Goal: Navigation & Orientation: Find specific page/section

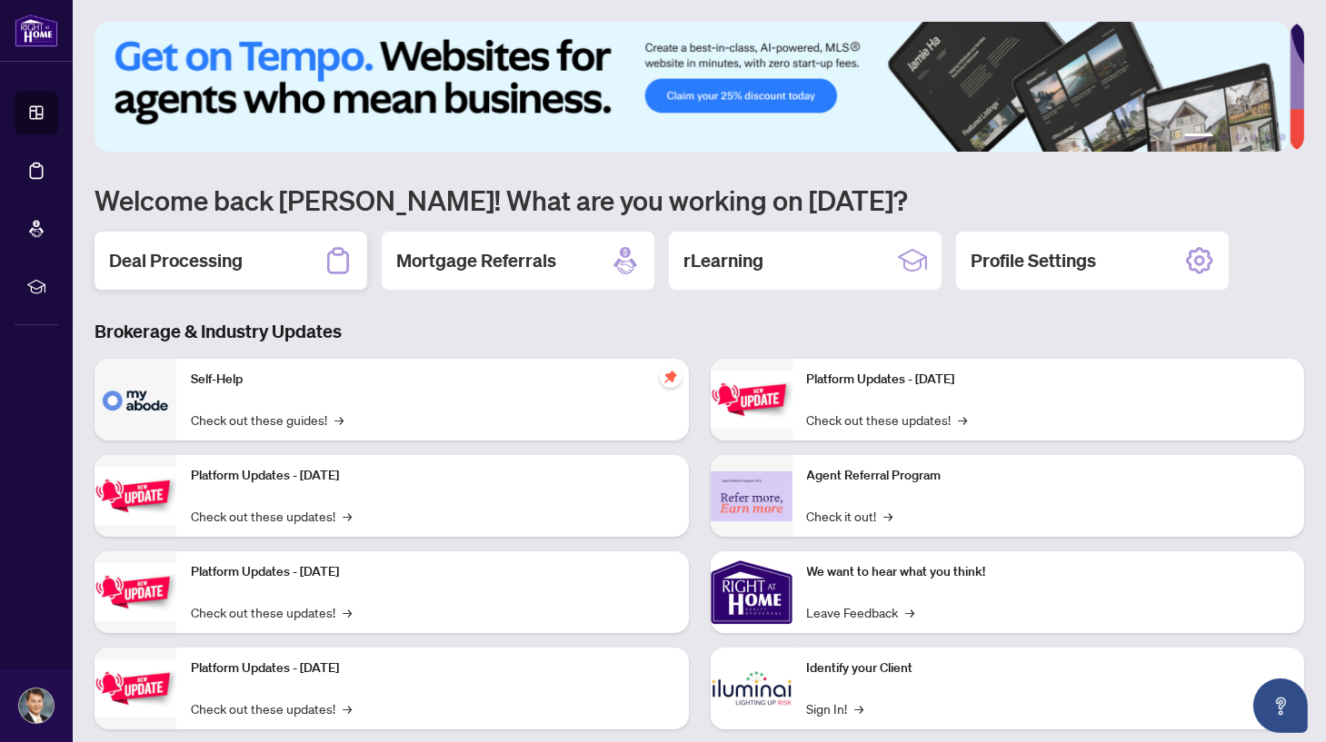
click at [194, 262] on h2 "Deal Processing" at bounding box center [176, 260] width 134 height 25
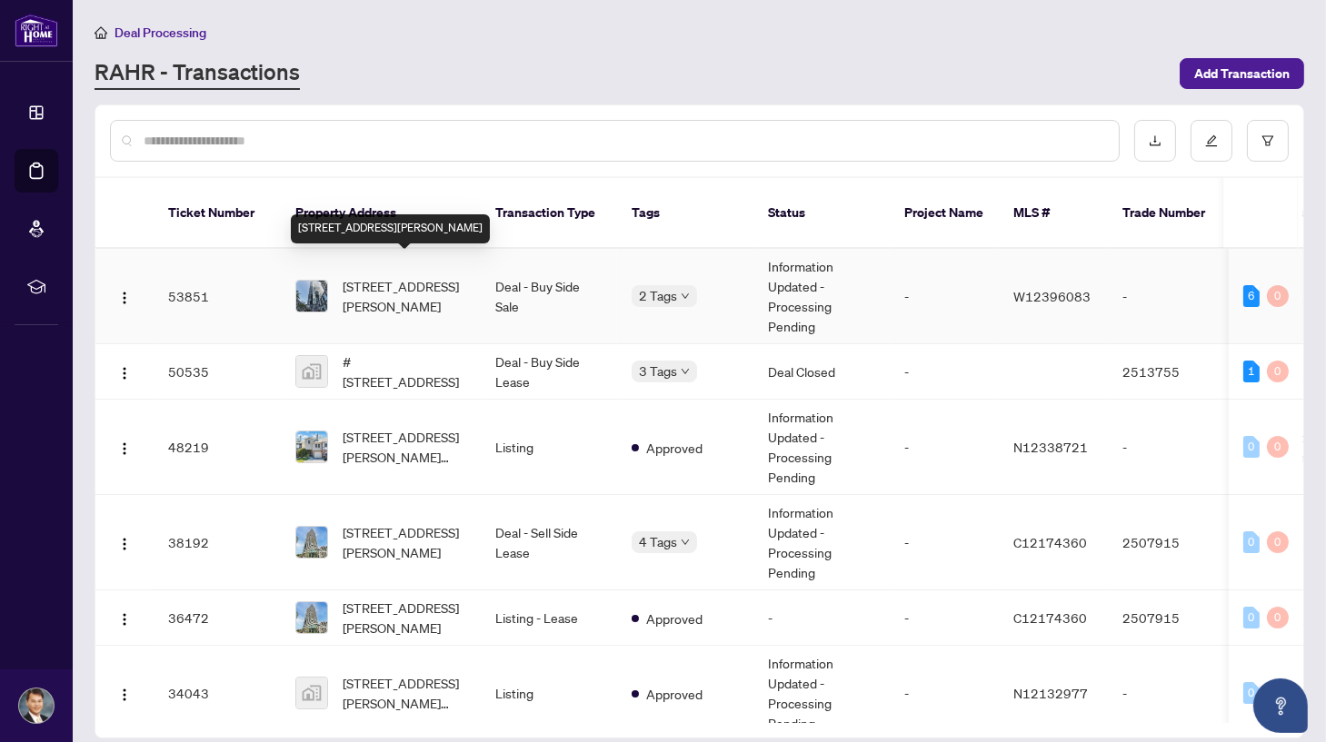
click at [398, 280] on span "[STREET_ADDRESS][PERSON_NAME]" at bounding box center [405, 296] width 124 height 40
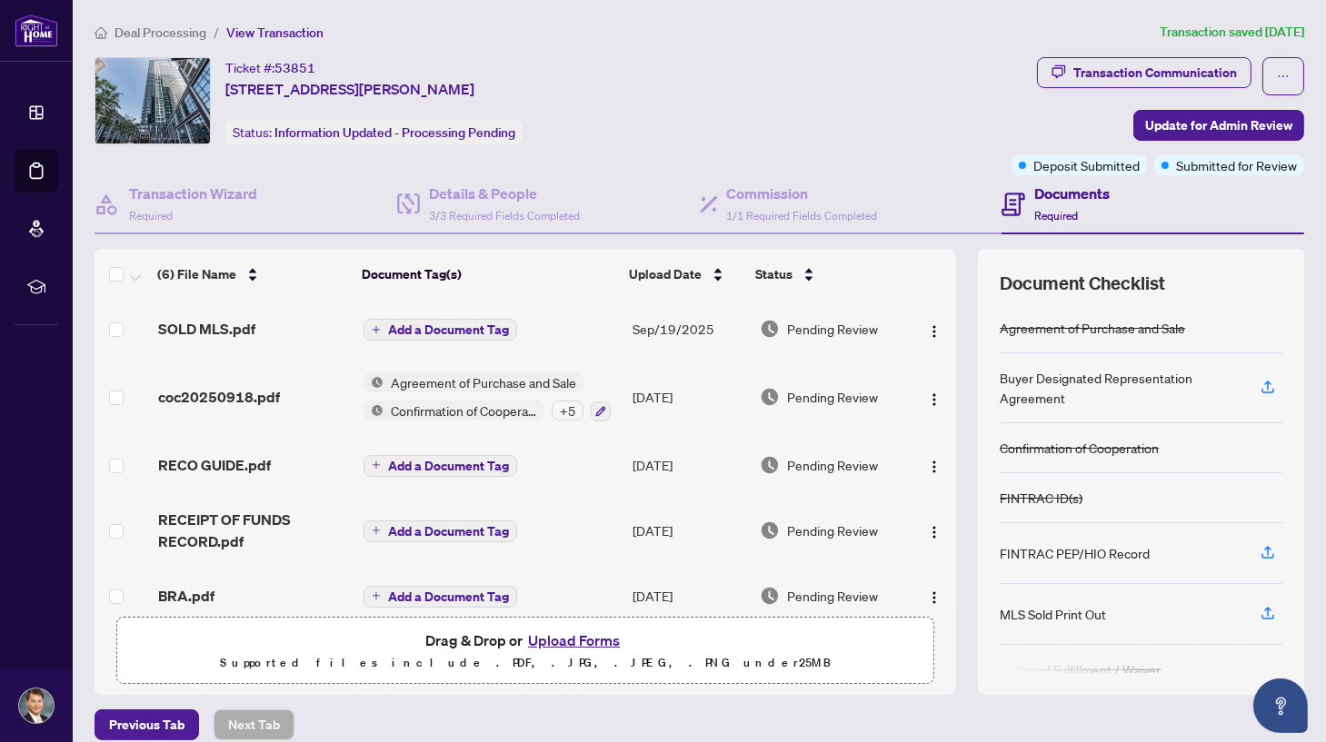
click at [876, 139] on div "Ticket #: 53851 [STREET_ADDRESS][PERSON_NAME] Status: Information Updated - Pro…" at bounding box center [548, 100] width 909 height 87
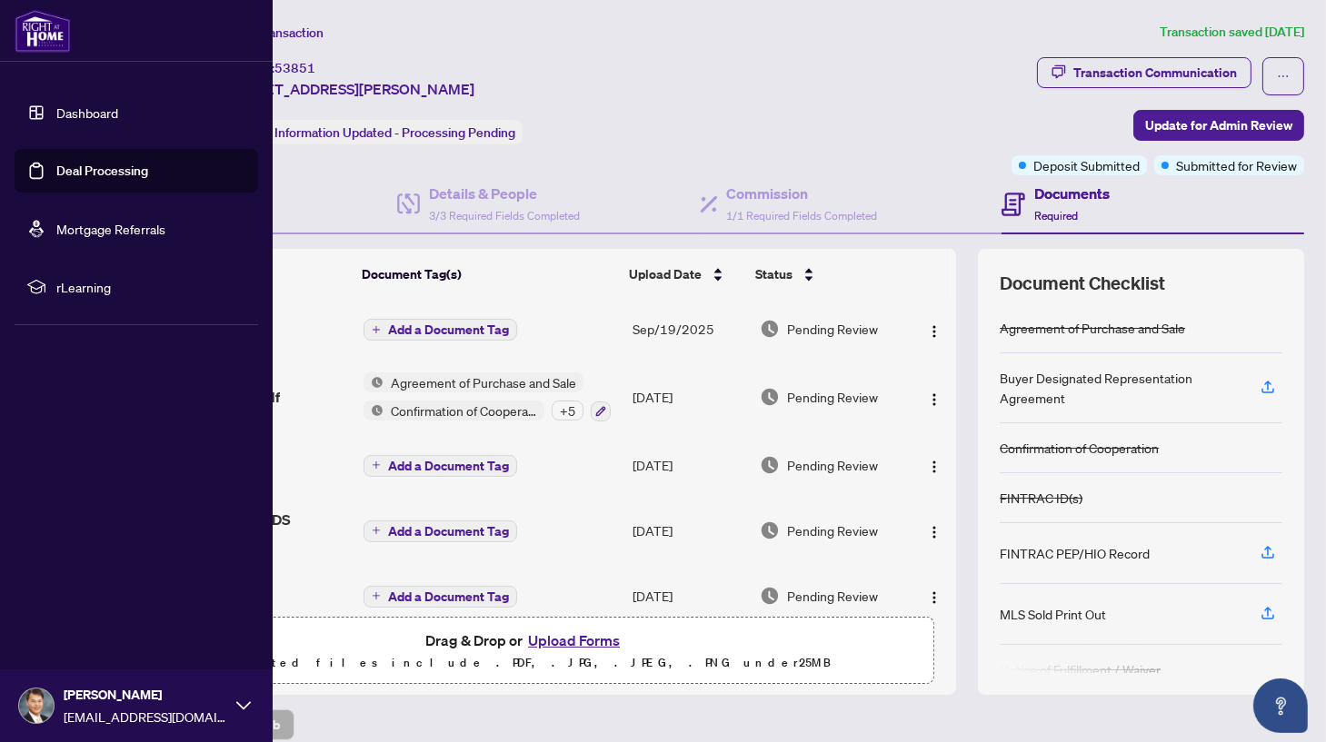
click at [115, 226] on link "Mortgage Referrals" at bounding box center [110, 229] width 109 height 16
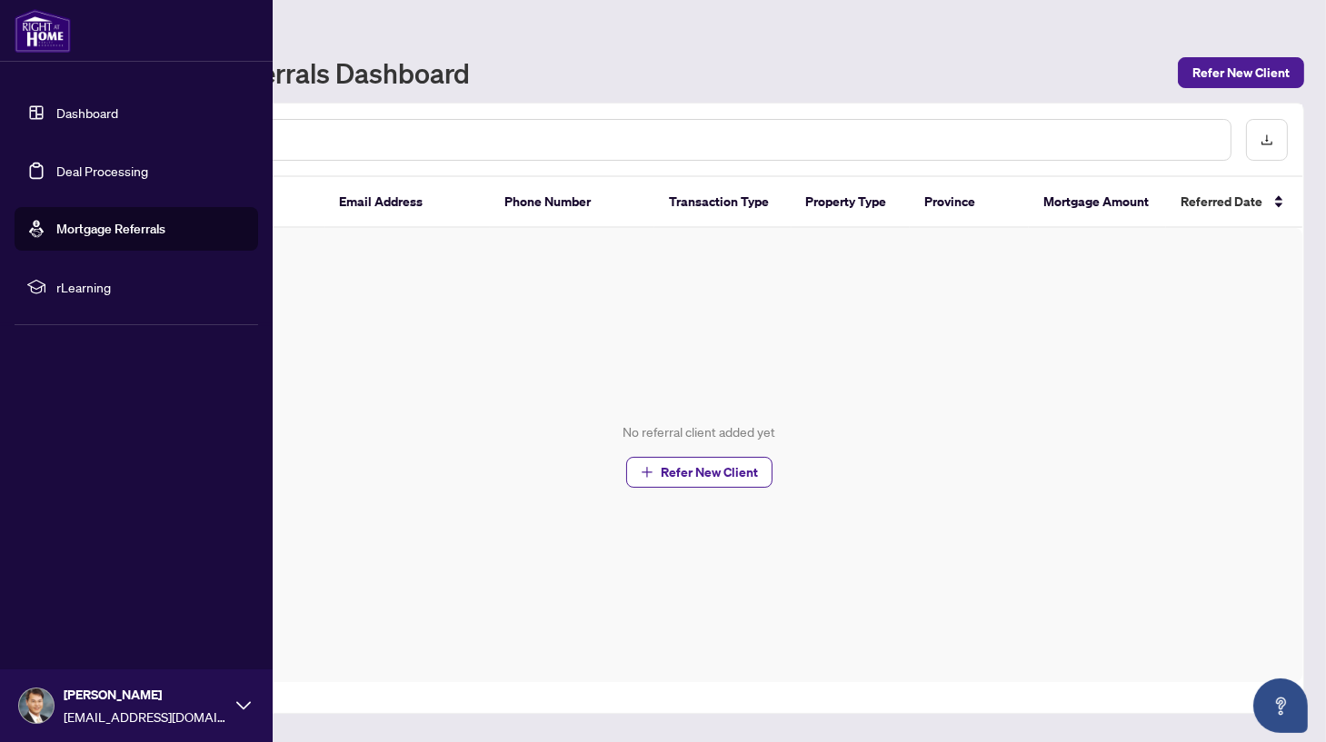
click at [103, 114] on link "Dashboard" at bounding box center [87, 112] width 62 height 16
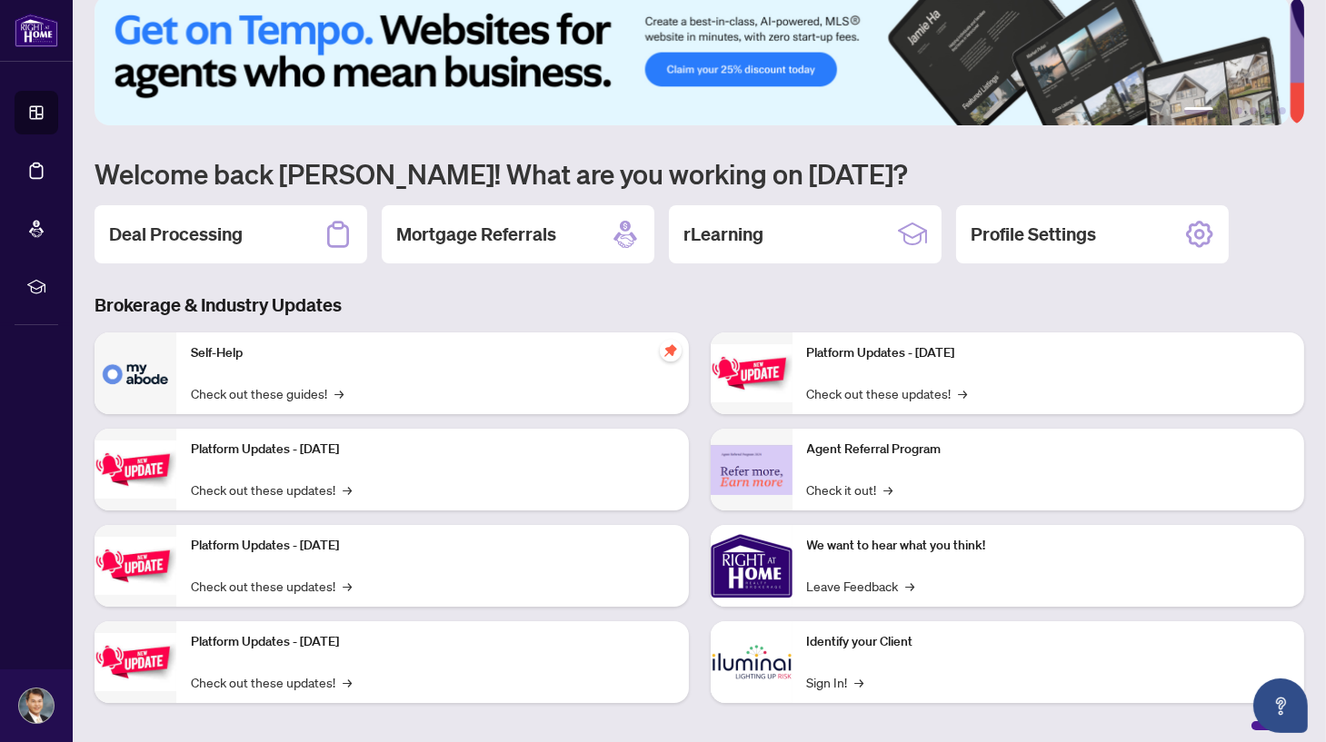
scroll to position [35, 0]
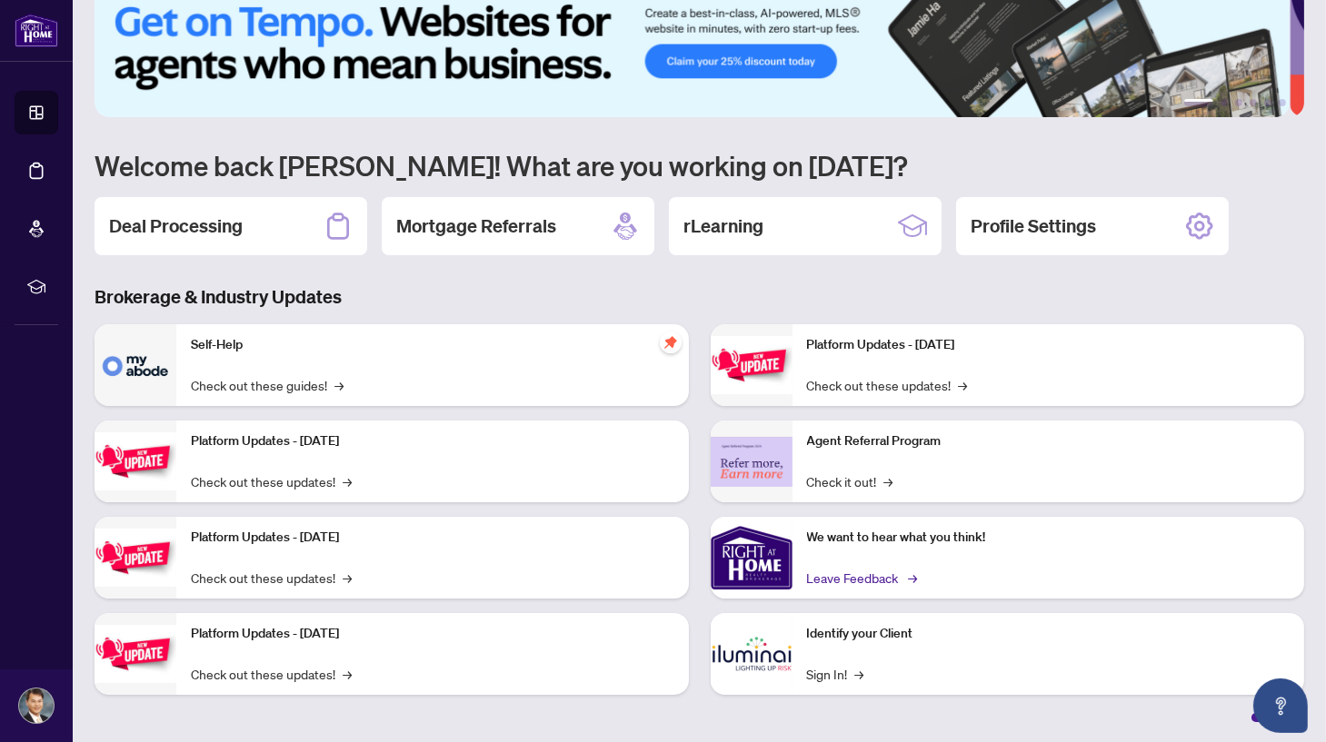
click at [846, 575] on link "Leave Feedback →" at bounding box center [861, 578] width 108 height 20
click at [767, 284] on h3 "Brokerage & Industry Updates" at bounding box center [698, 296] width 1209 height 25
